Goal: Check status

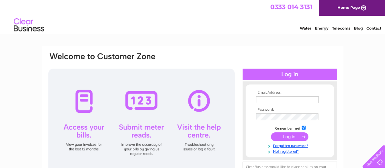
click at [274, 101] on input "text" at bounding box center [287, 99] width 63 height 7
type input "BRAKELEYGIFTROOM@GMAIL.COM"
click at [283, 136] on input "submit" at bounding box center [289, 136] width 37 height 9
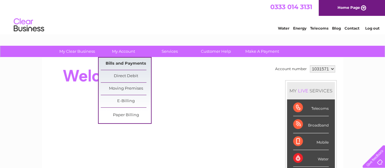
click at [113, 60] on link "Bills and Payments" at bounding box center [126, 64] width 50 height 12
click at [127, 62] on link "Bills and Payments" at bounding box center [126, 64] width 50 height 12
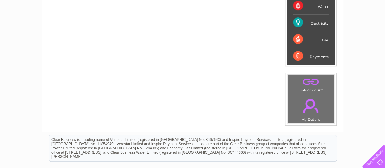
scroll to position [61, 0]
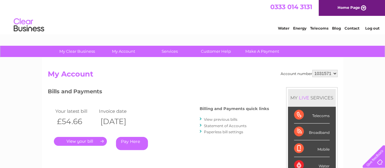
click at [84, 141] on link "." at bounding box center [80, 141] width 53 height 9
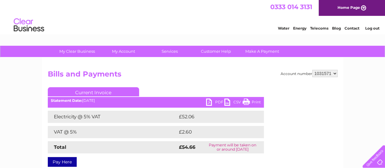
click at [251, 102] on link "Print" at bounding box center [252, 102] width 18 height 9
